Goal: Information Seeking & Learning: Learn about a topic

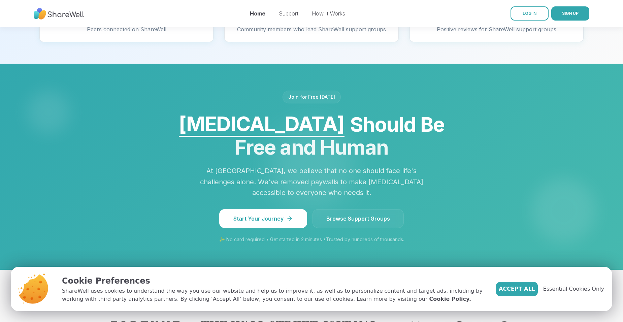
scroll to position [539, 0]
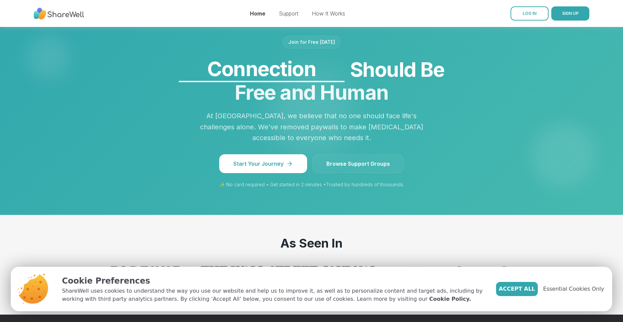
click at [334, 168] on span "Browse Support Groups" at bounding box center [358, 164] width 64 height 8
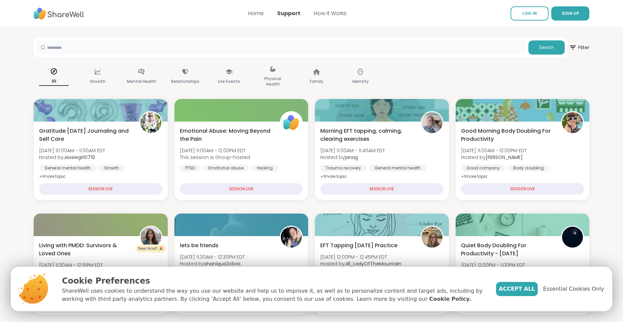
click at [76, 49] on input "text" at bounding box center [280, 46] width 489 height 13
type input "**********"
click at [544, 46] on span "Search" at bounding box center [546, 47] width 15 height 6
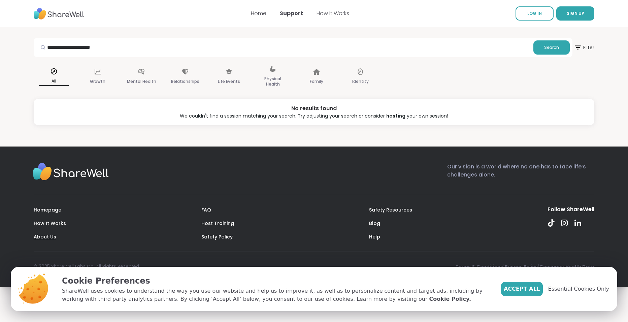
click at [40, 236] on link "About Us" at bounding box center [45, 236] width 23 height 7
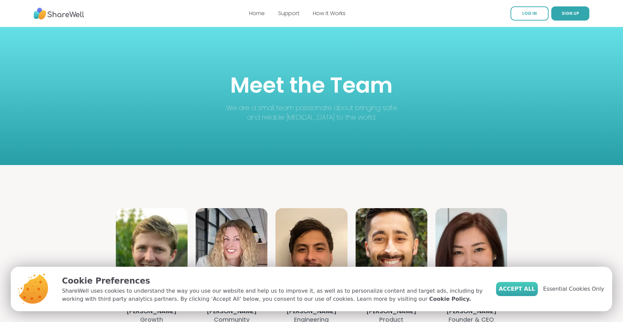
click at [530, 291] on span "Accept All" at bounding box center [517, 289] width 36 height 8
